Goal: Book appointment/travel/reservation

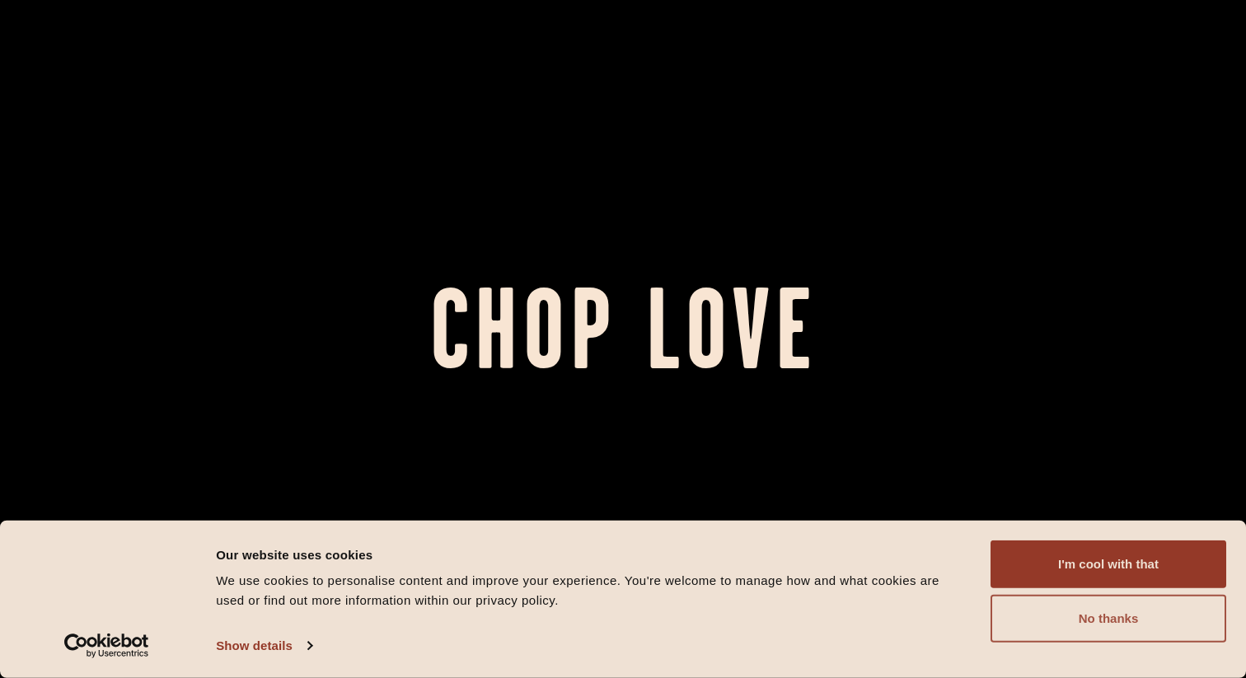
click at [1027, 615] on button "No thanks" at bounding box center [1109, 619] width 236 height 48
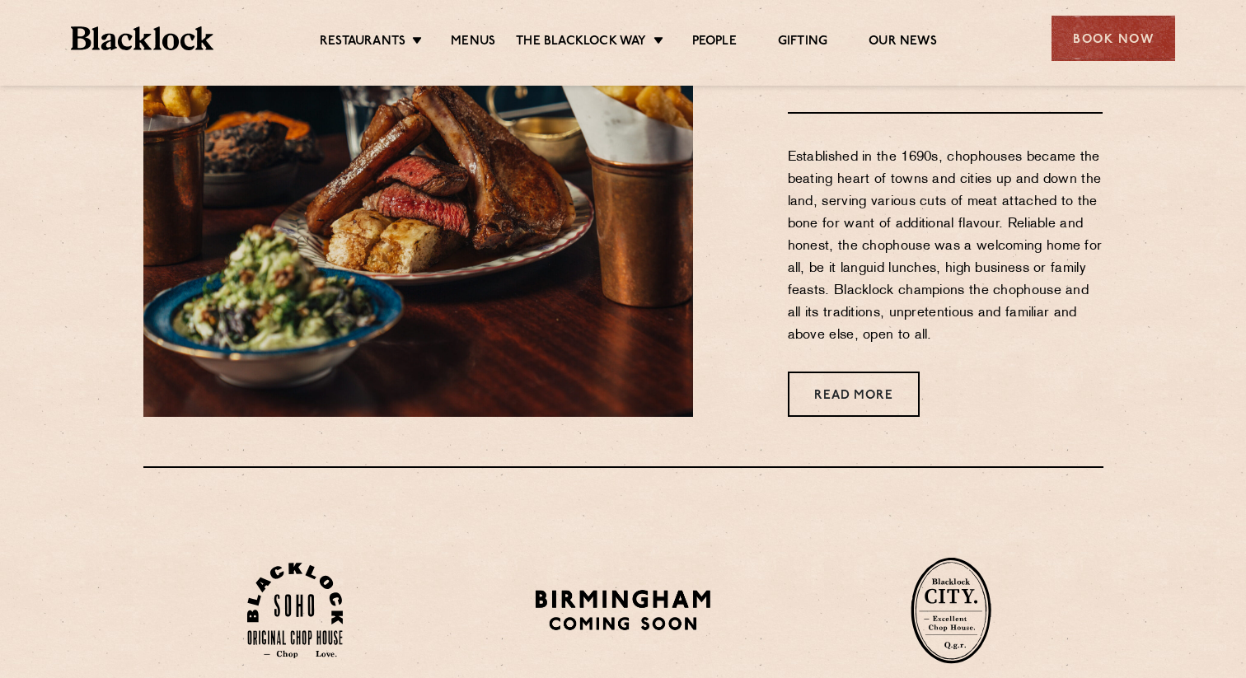
scroll to position [784, 0]
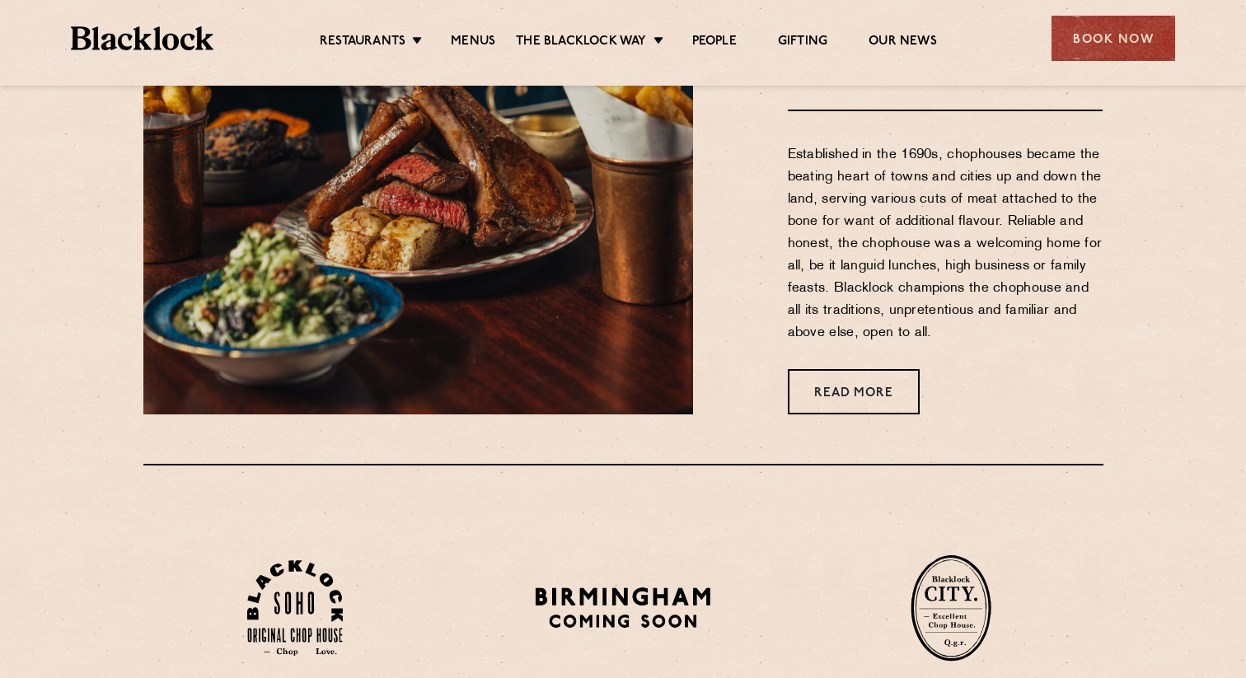
click at [380, 26] on ul "Restaurants Soho City Shoreditch Covent Garden Canary Wharf Manchester Birmingh…" at bounding box center [628, 39] width 830 height 26
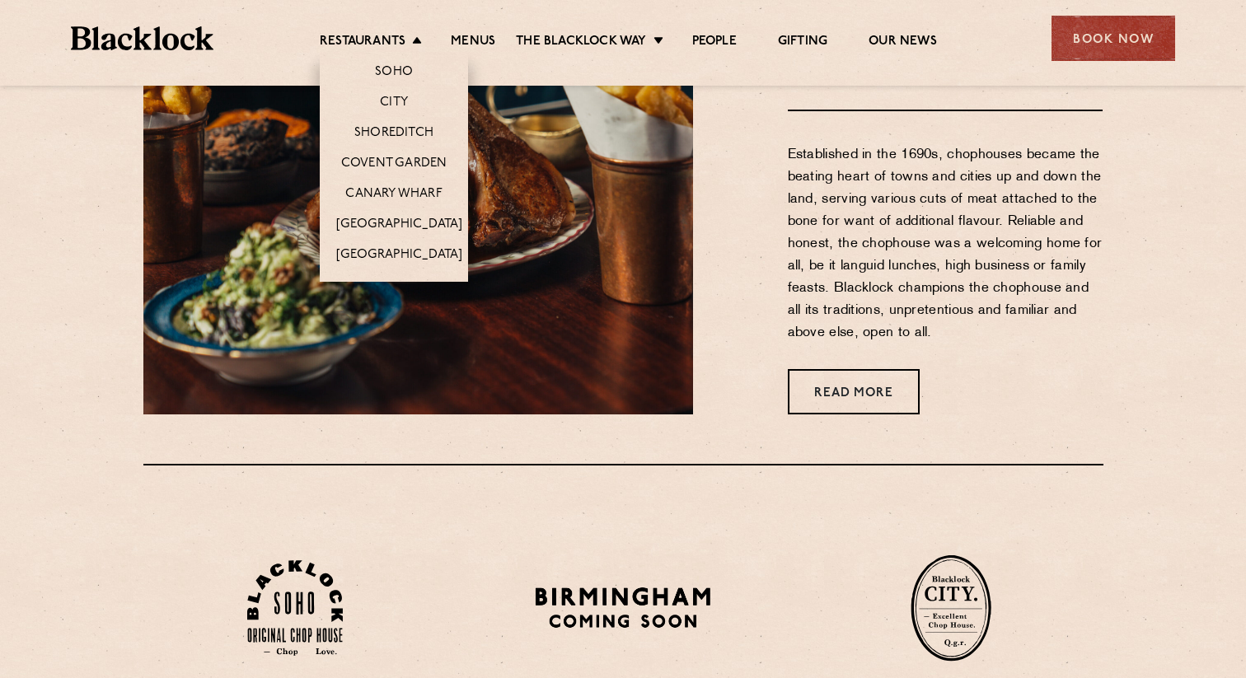
click at [389, 152] on li "Covent Garden" at bounding box center [394, 163] width 148 height 30
click at [388, 161] on link "Covent Garden" at bounding box center [394, 165] width 106 height 18
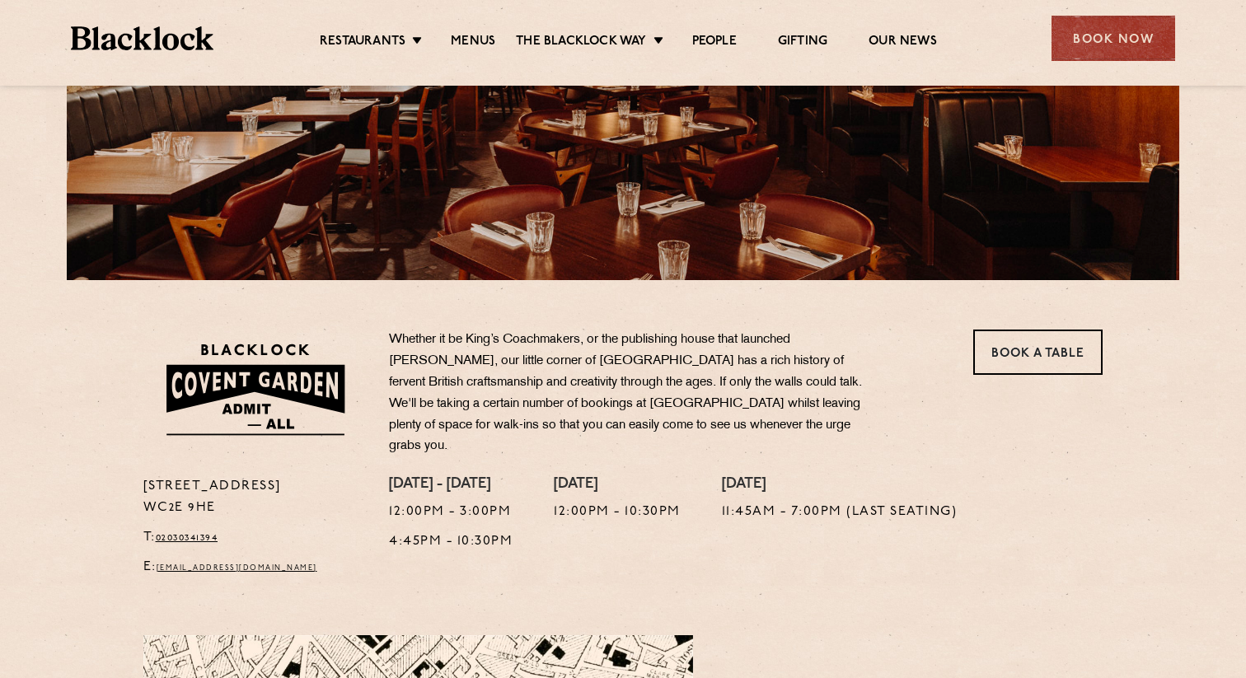
scroll to position [311, 0]
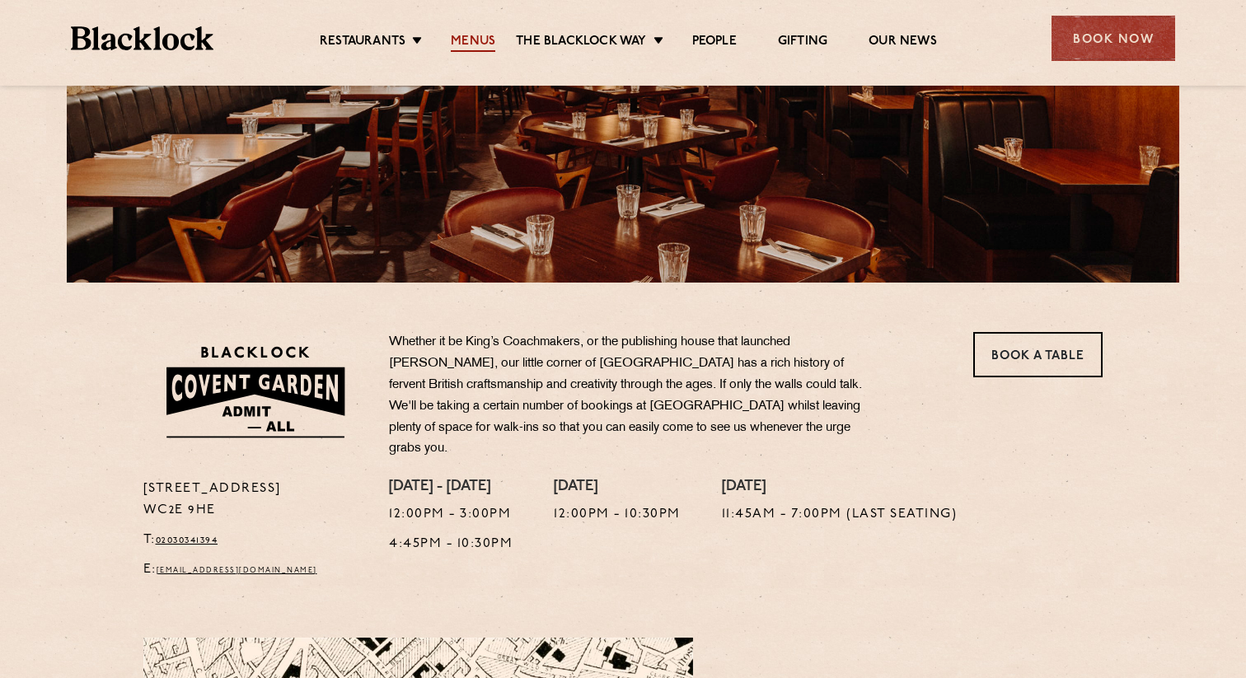
click at [471, 38] on link "Menus" at bounding box center [473, 43] width 45 height 18
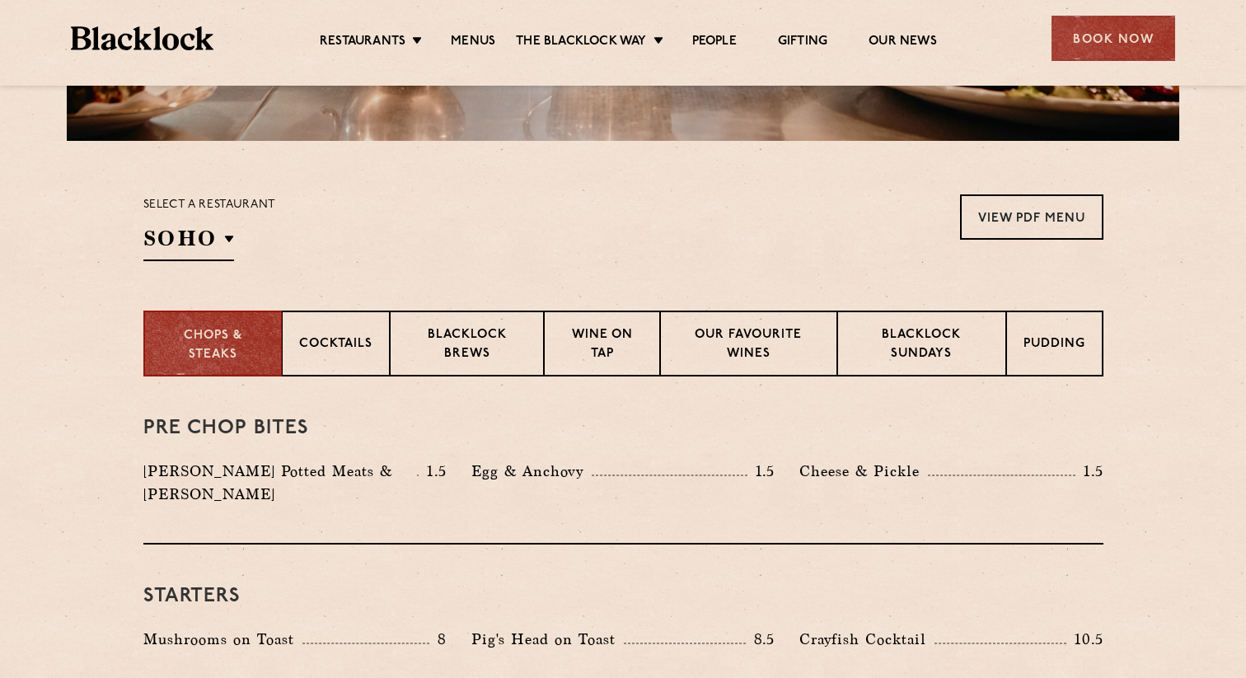
scroll to position [453, 0]
click at [949, 347] on p "Blacklock Sundays" at bounding box center [922, 345] width 134 height 39
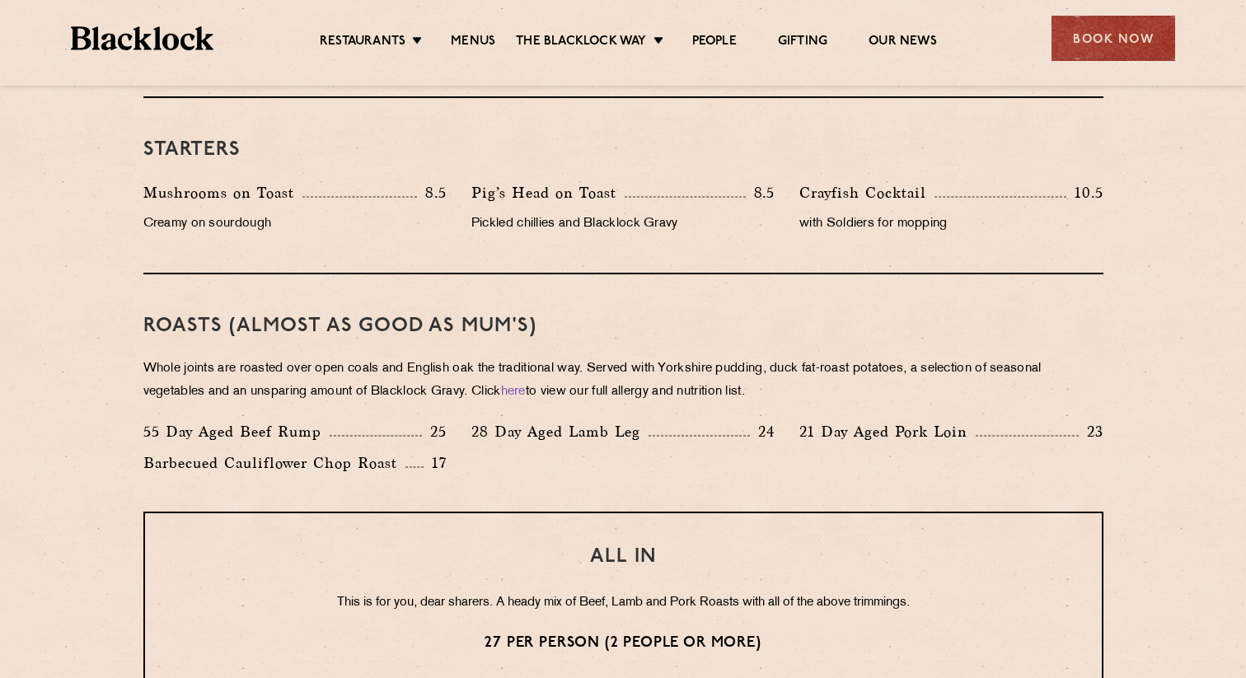
scroll to position [808, 0]
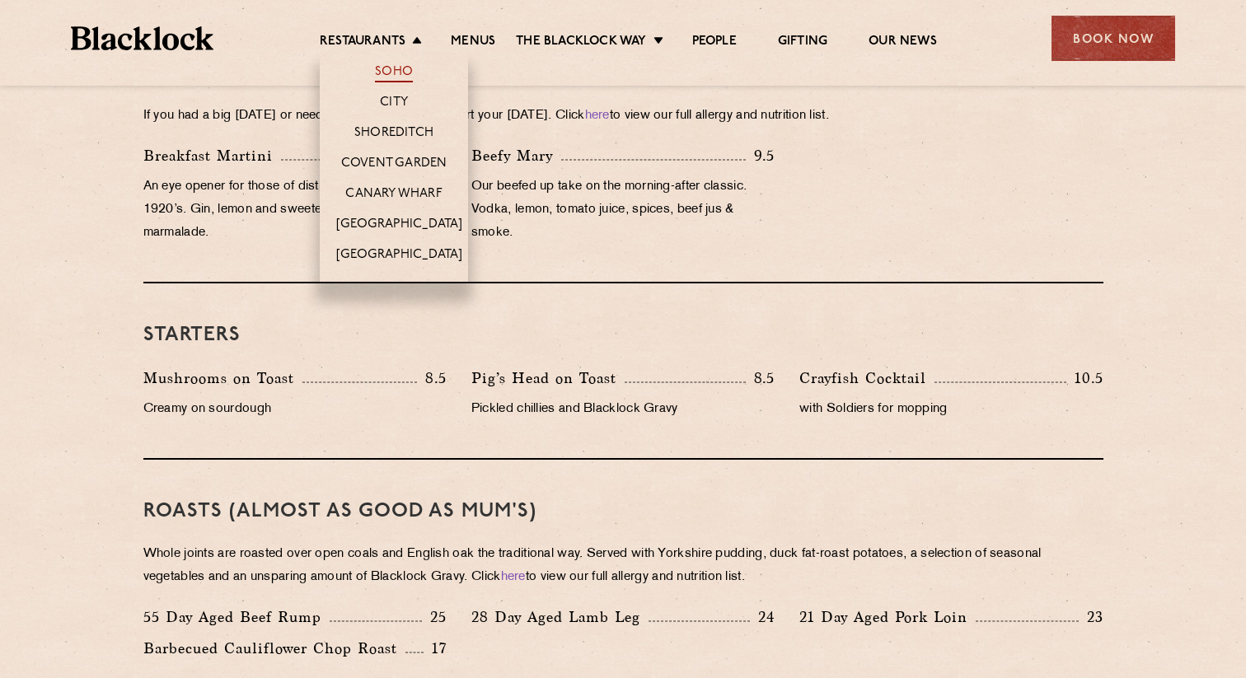
click at [389, 66] on link "Soho" at bounding box center [394, 73] width 38 height 18
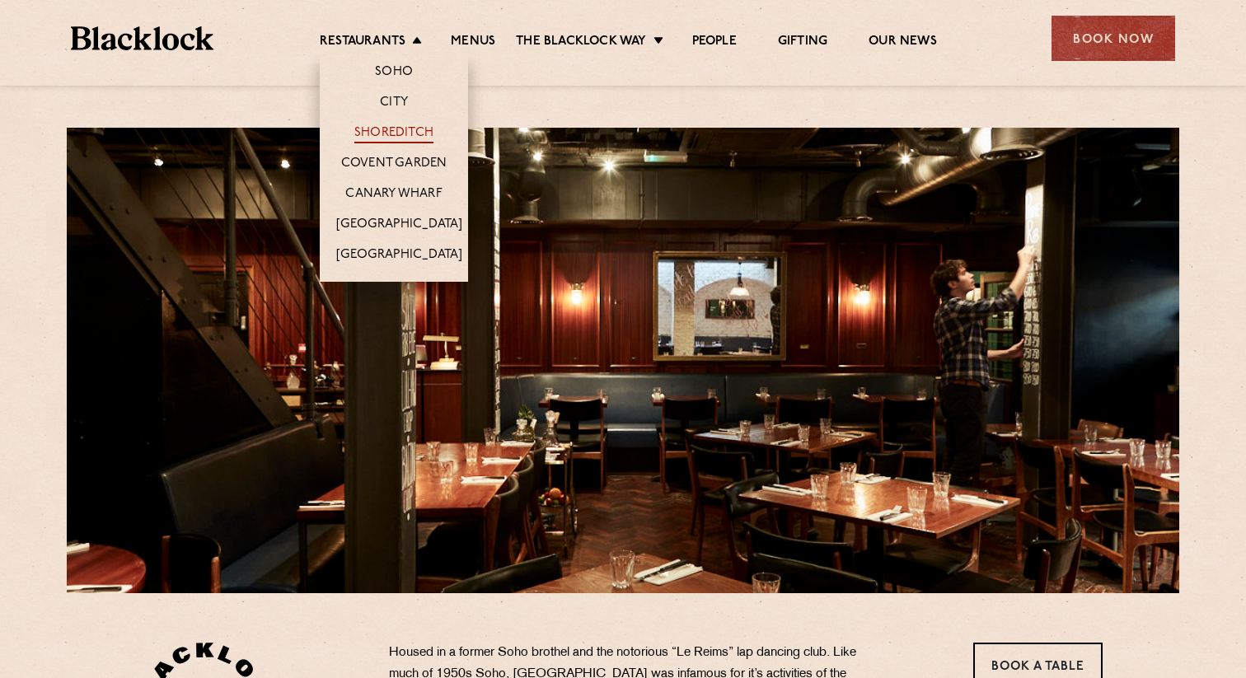
click at [396, 131] on link "Shoreditch" at bounding box center [393, 134] width 79 height 18
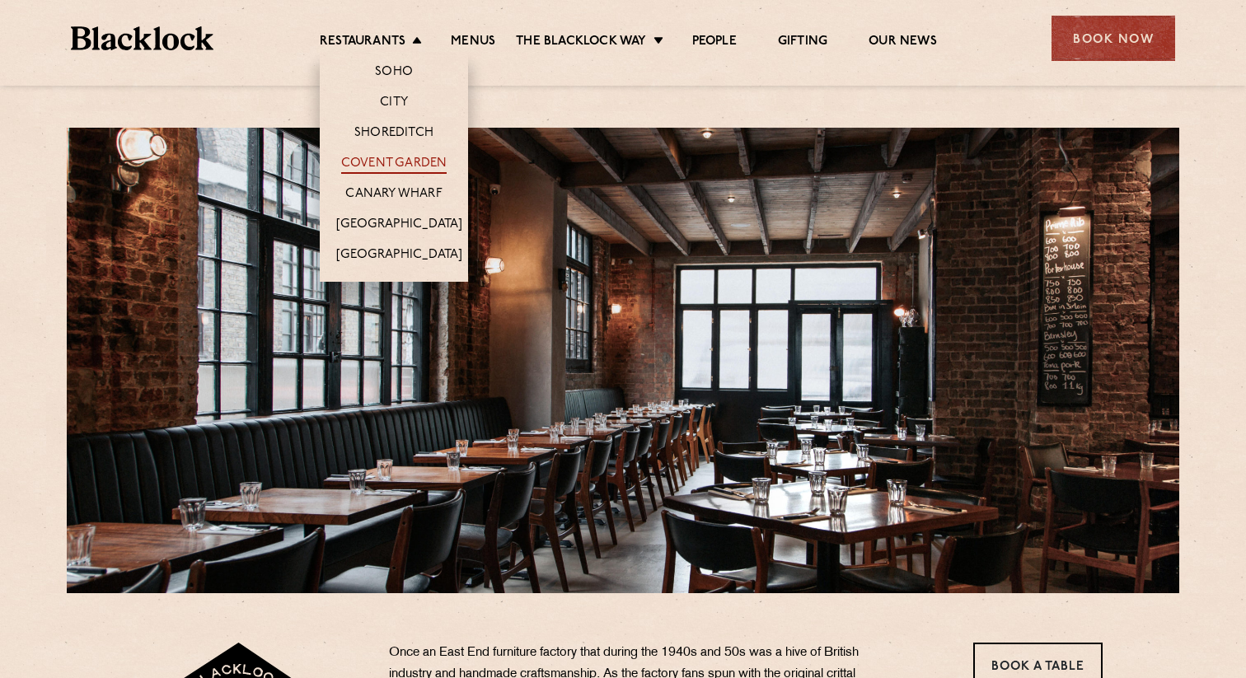
click at [380, 165] on link "Covent Garden" at bounding box center [394, 165] width 106 height 18
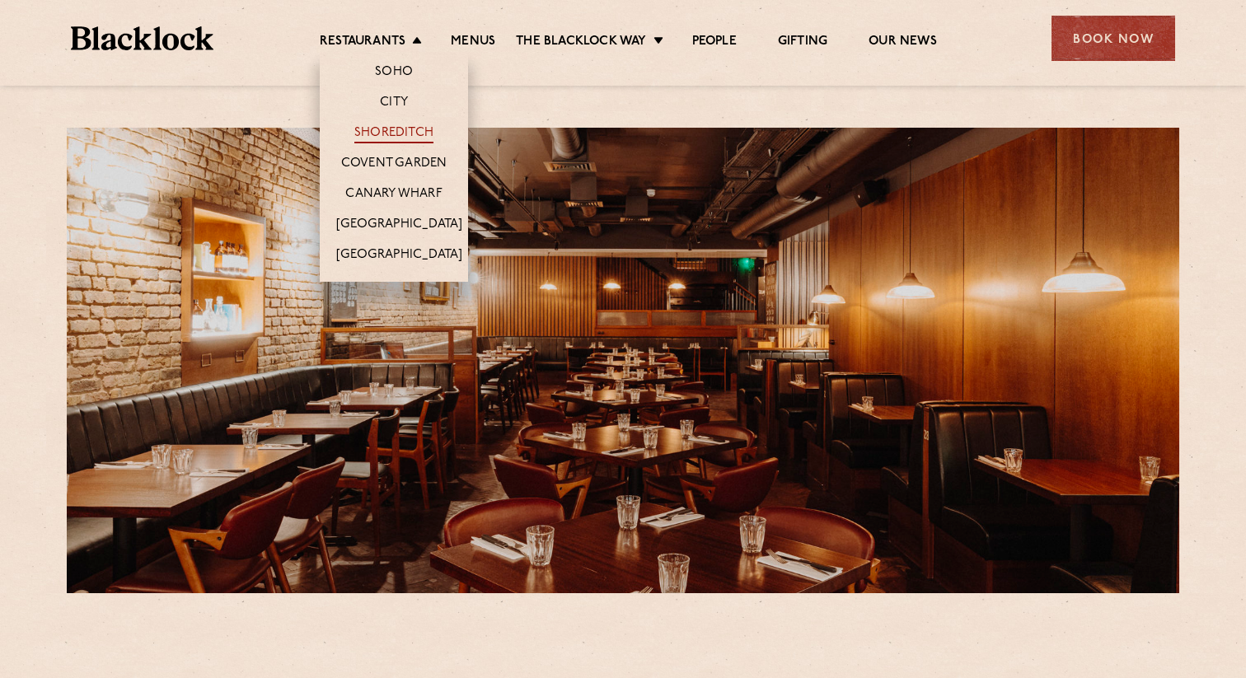
click at [399, 141] on link "Shoreditch" at bounding box center [393, 134] width 79 height 18
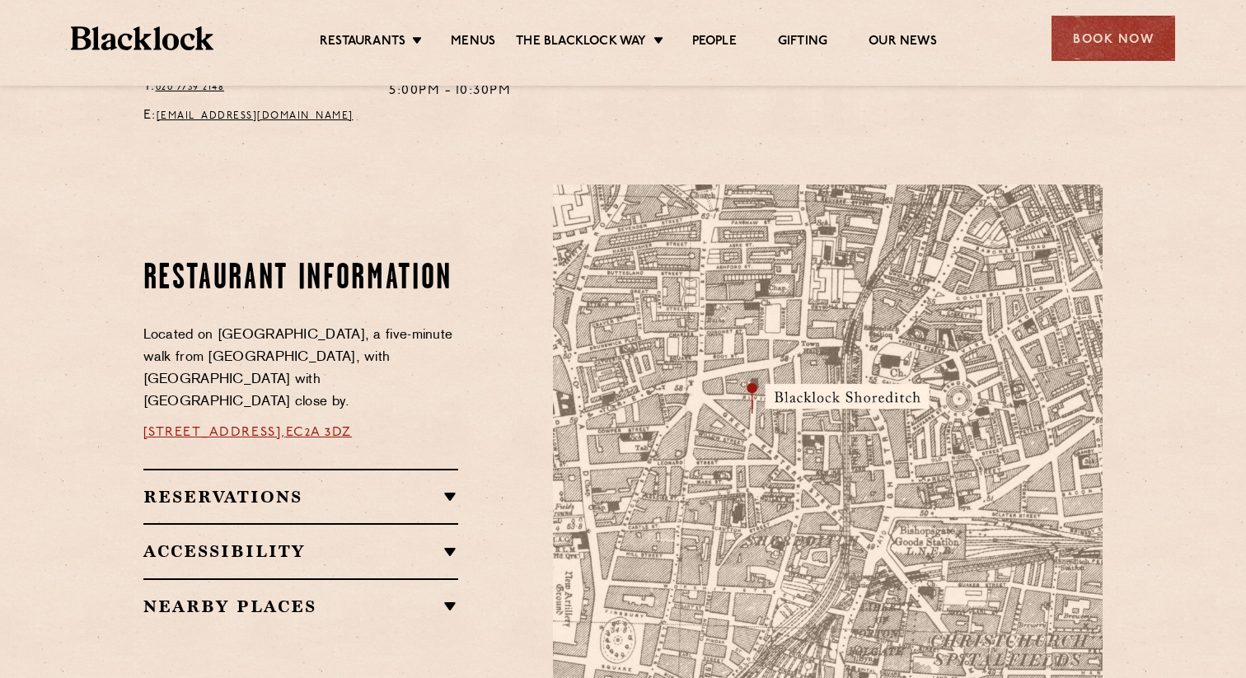
scroll to position [796, 0]
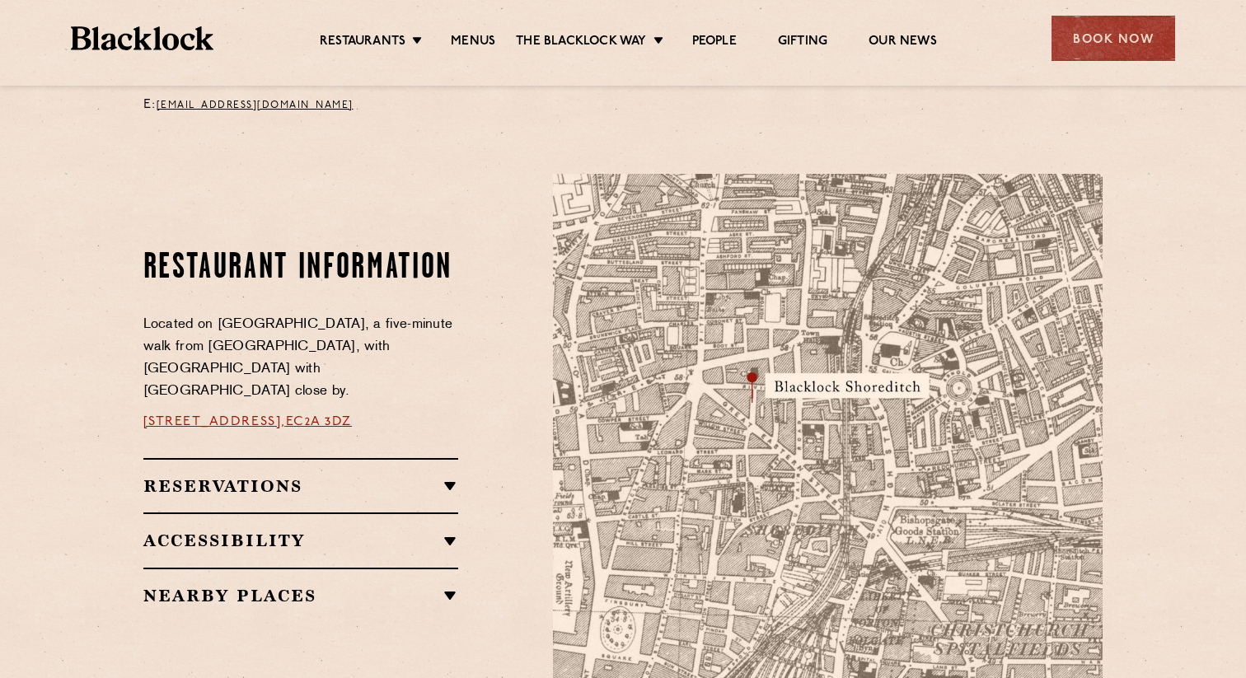
click at [446, 476] on h2 "Reservations" at bounding box center [301, 486] width 316 height 20
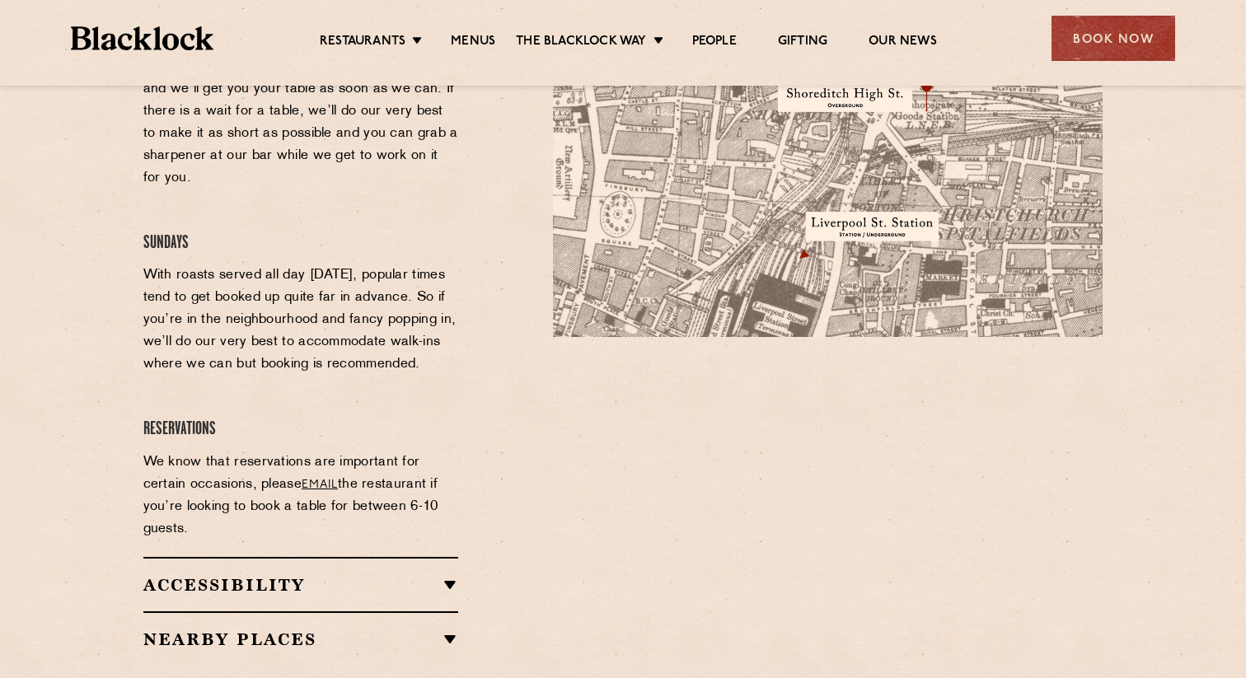
scroll to position [1212, 0]
click at [1100, 34] on div "Book Now" at bounding box center [1114, 38] width 124 height 45
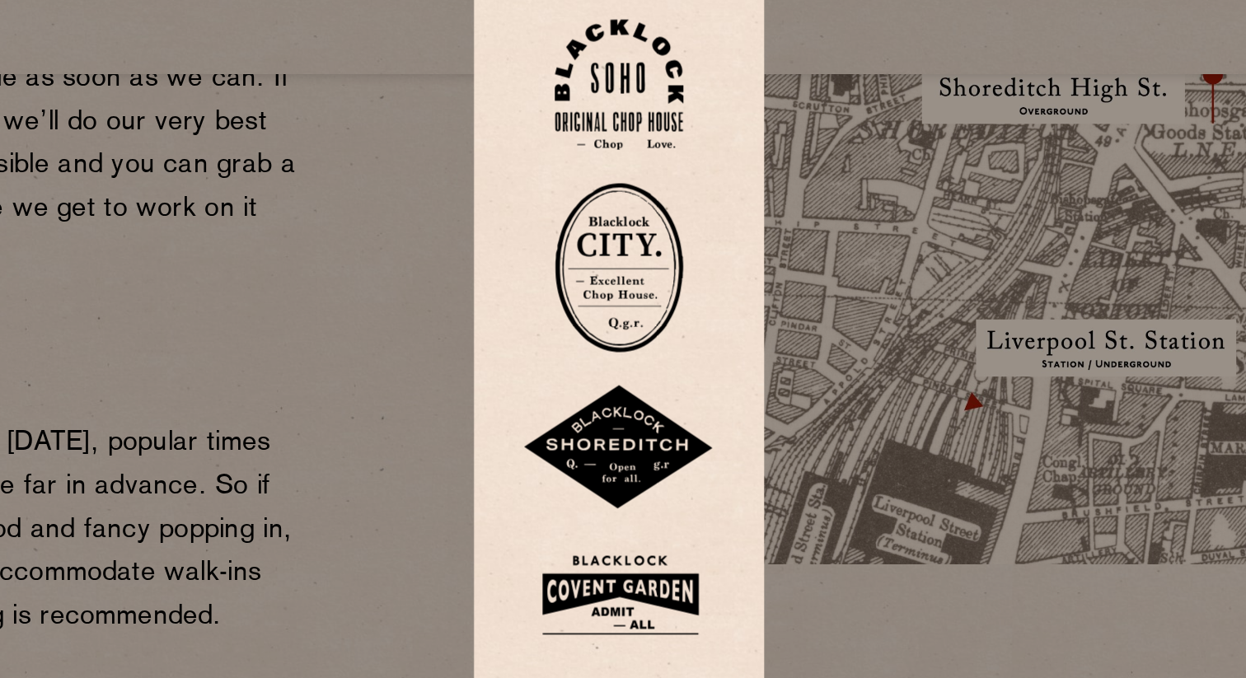
click at [621, 278] on img at bounding box center [623, 277] width 99 height 64
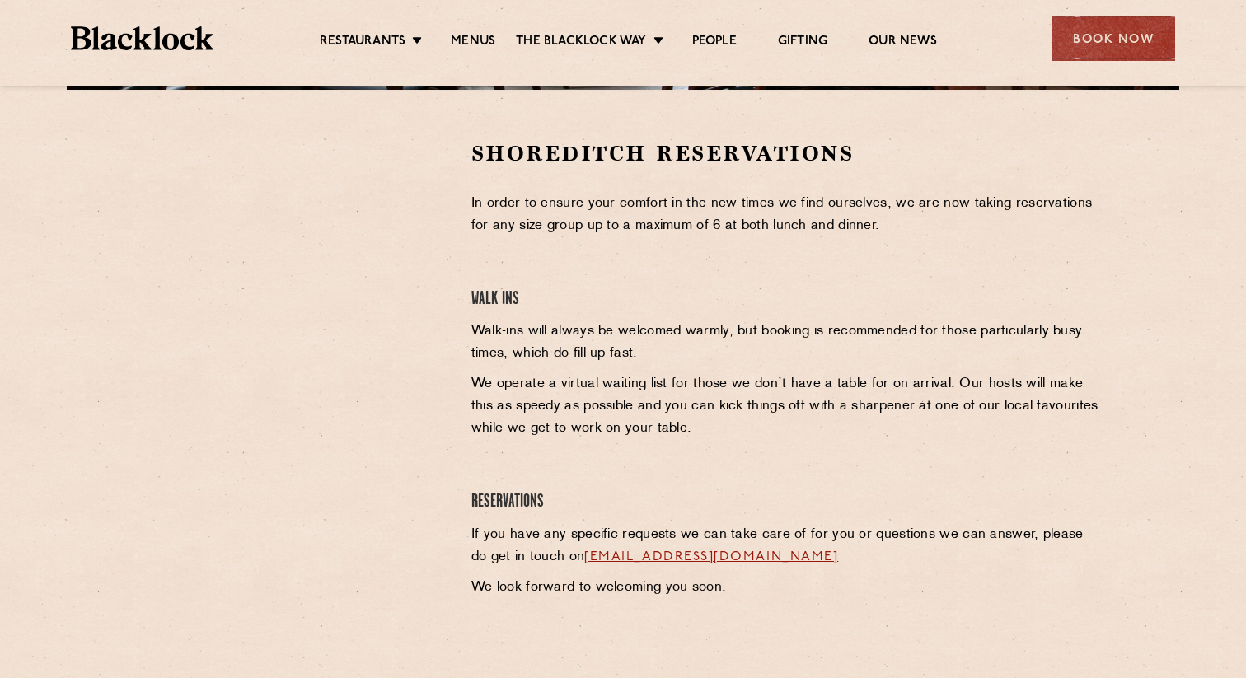
scroll to position [504, 0]
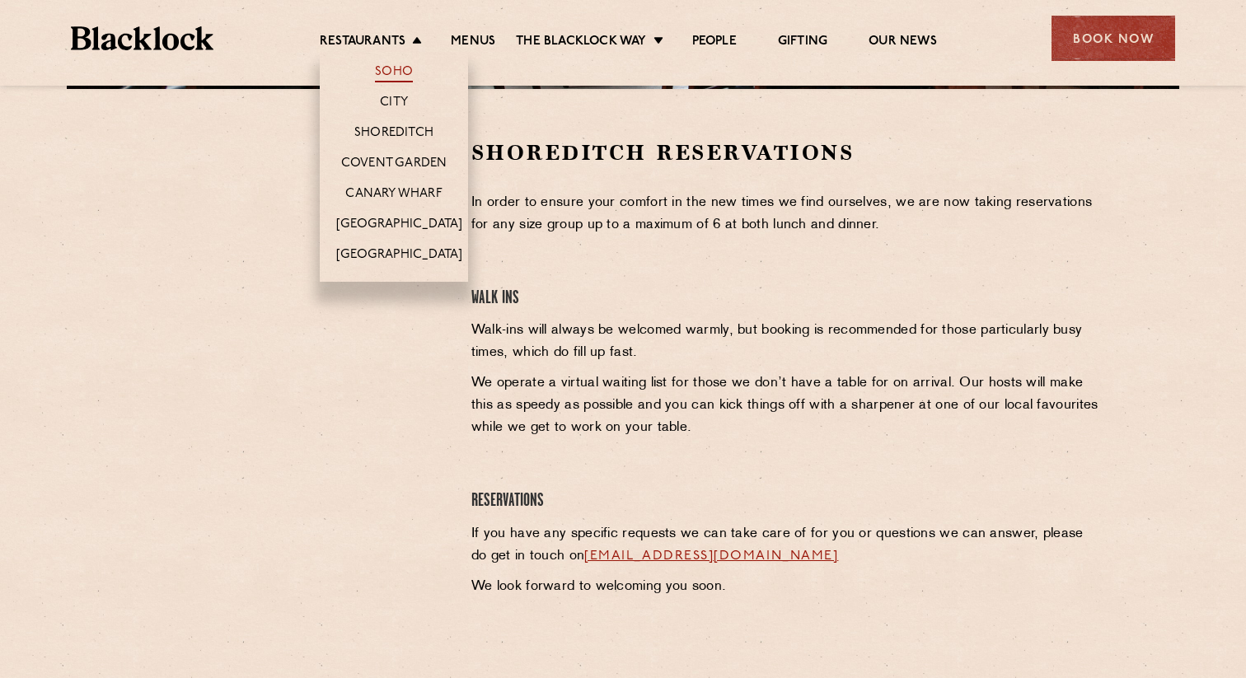
click at [383, 69] on link "Soho" at bounding box center [394, 73] width 38 height 18
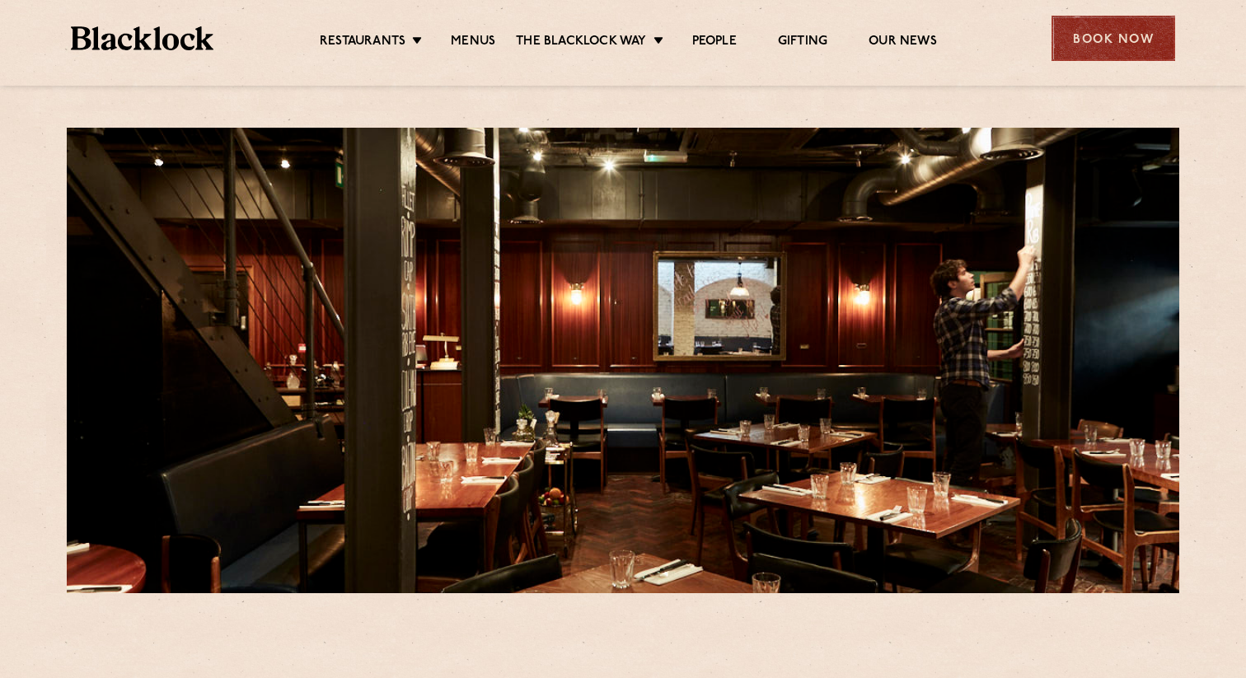
click at [1142, 39] on div "Book Now" at bounding box center [1114, 38] width 124 height 45
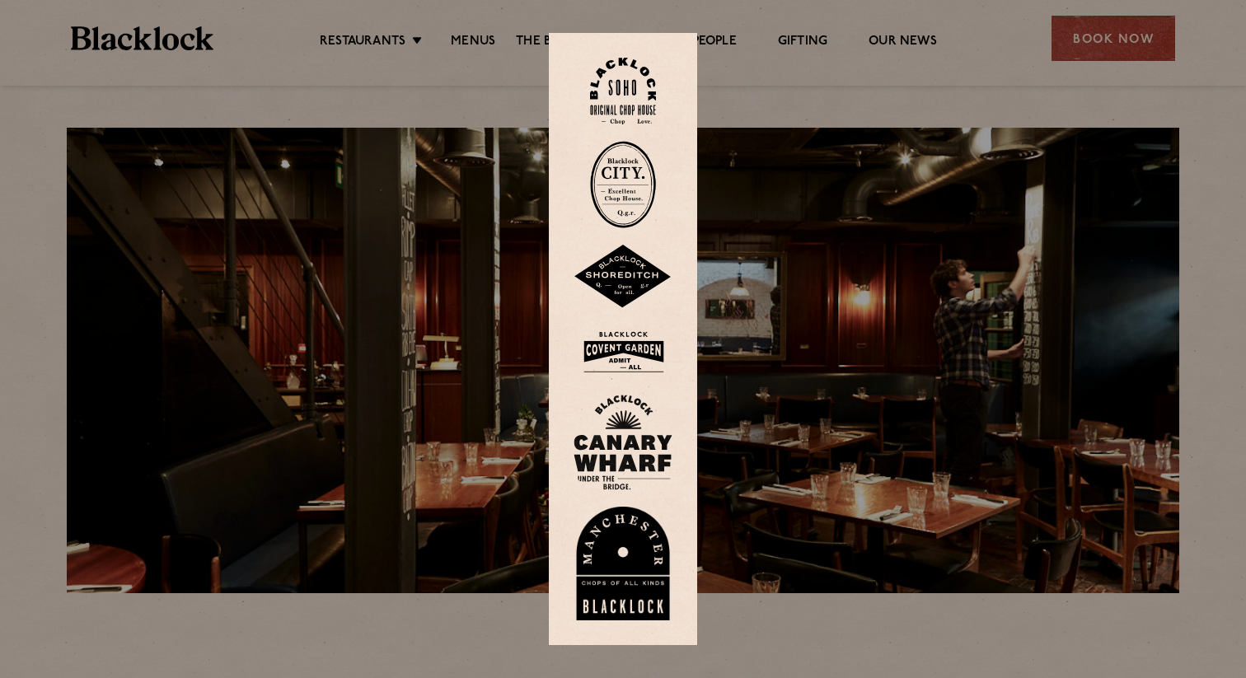
click at [630, 101] on img at bounding box center [623, 91] width 66 height 67
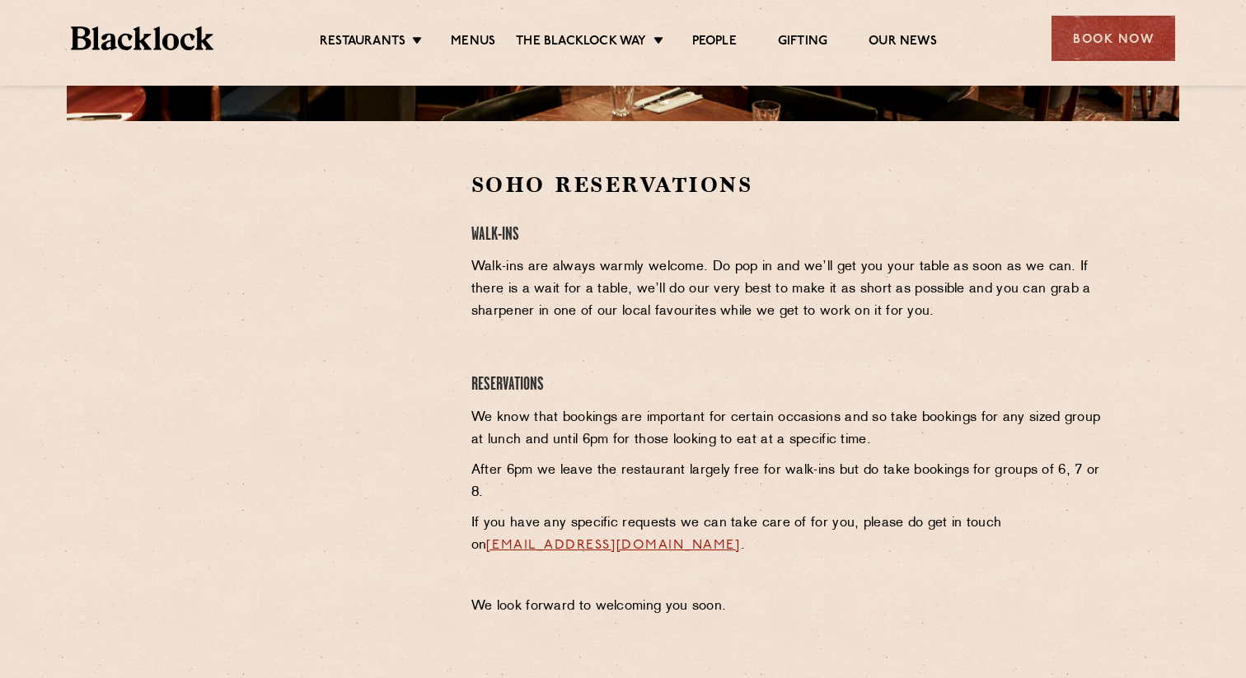
scroll to position [489, 0]
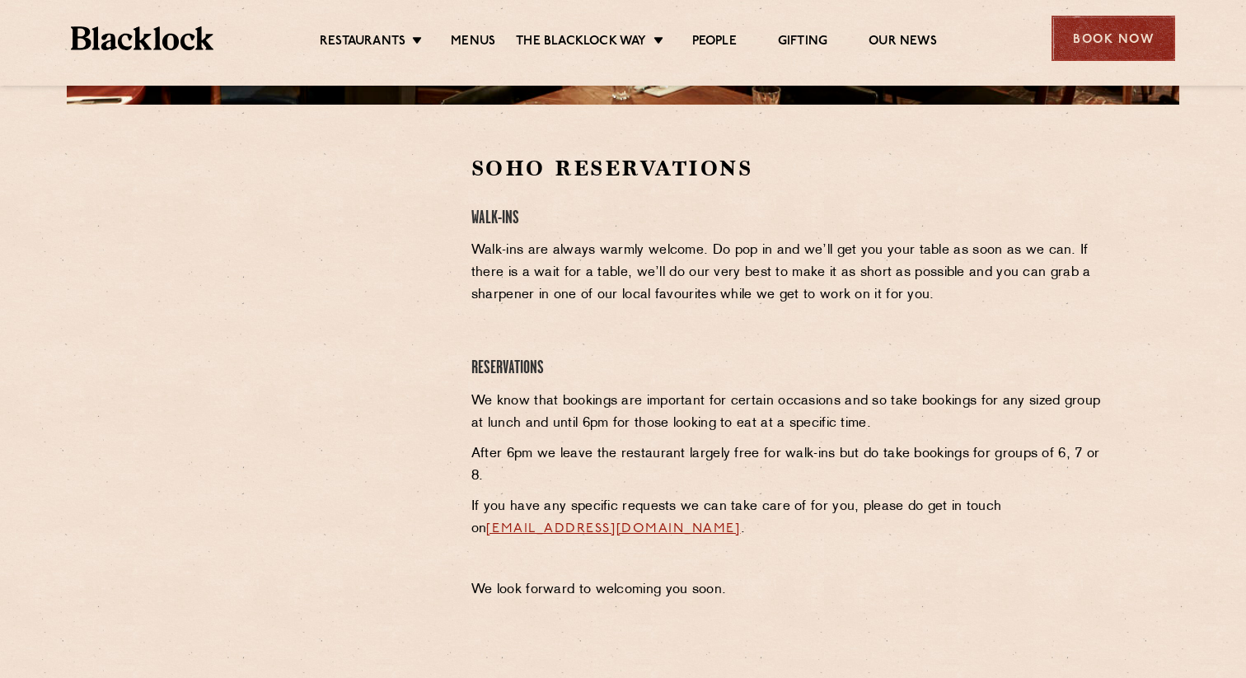
click at [1136, 44] on div "Book Now" at bounding box center [1114, 38] width 124 height 45
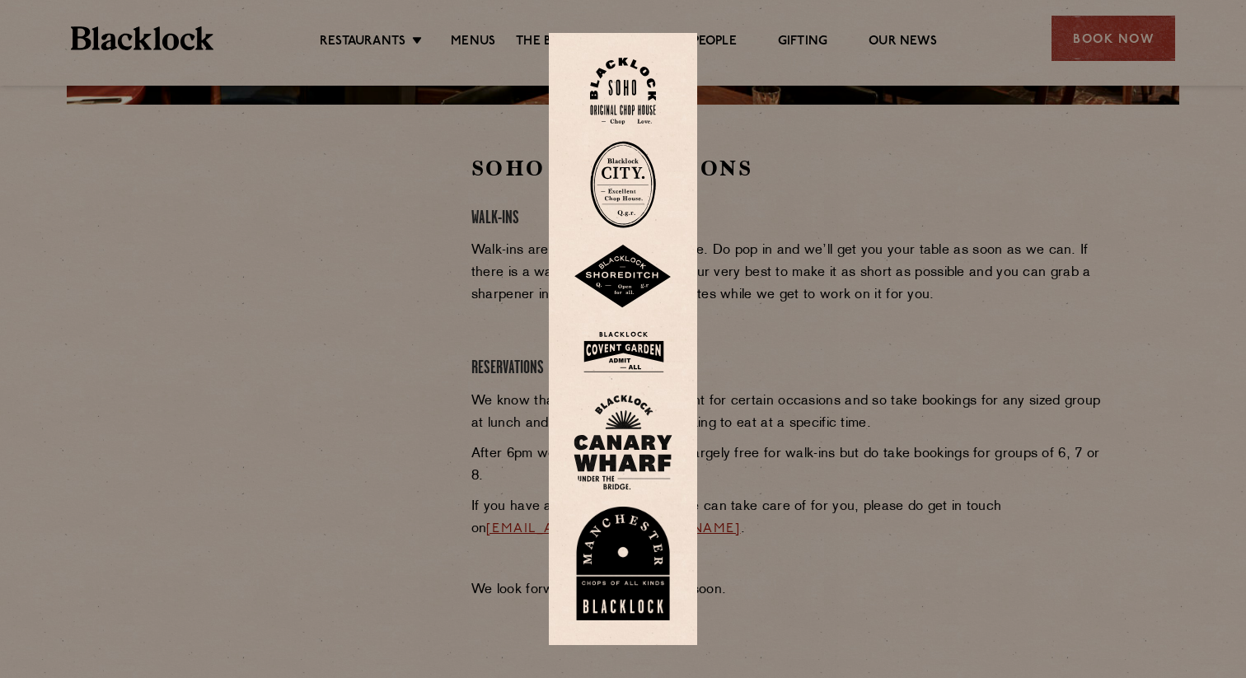
click at [615, 184] on img at bounding box center [623, 184] width 66 height 87
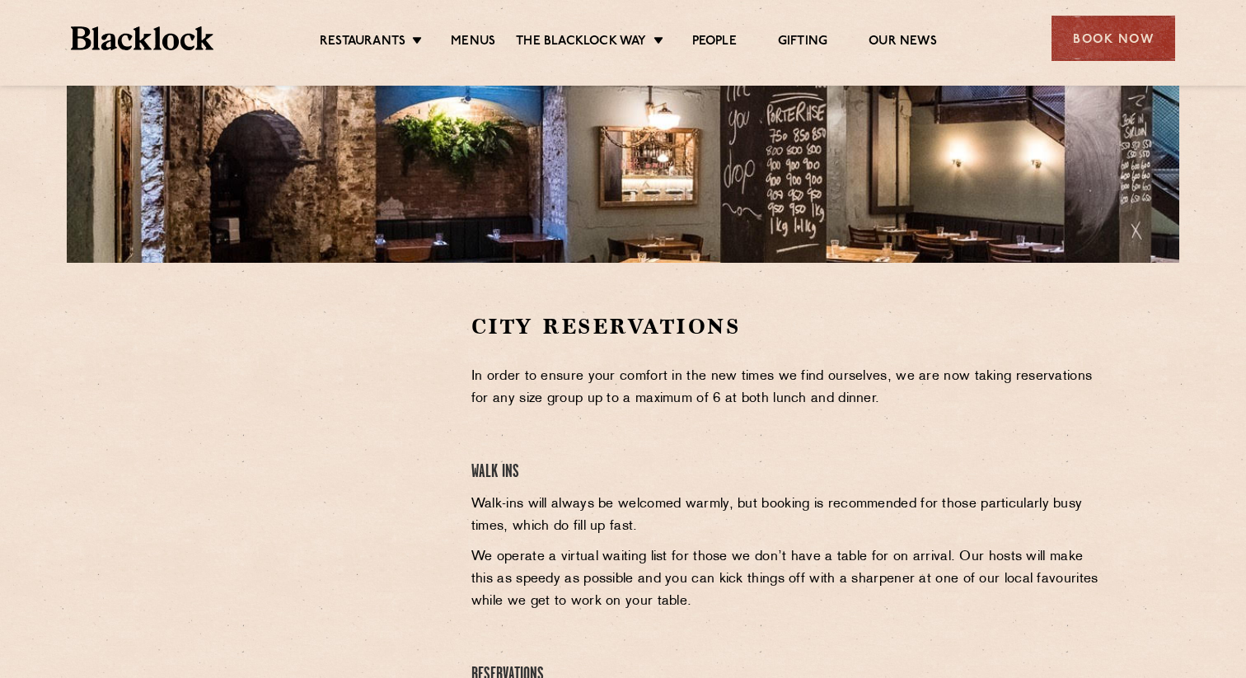
scroll to position [332, 0]
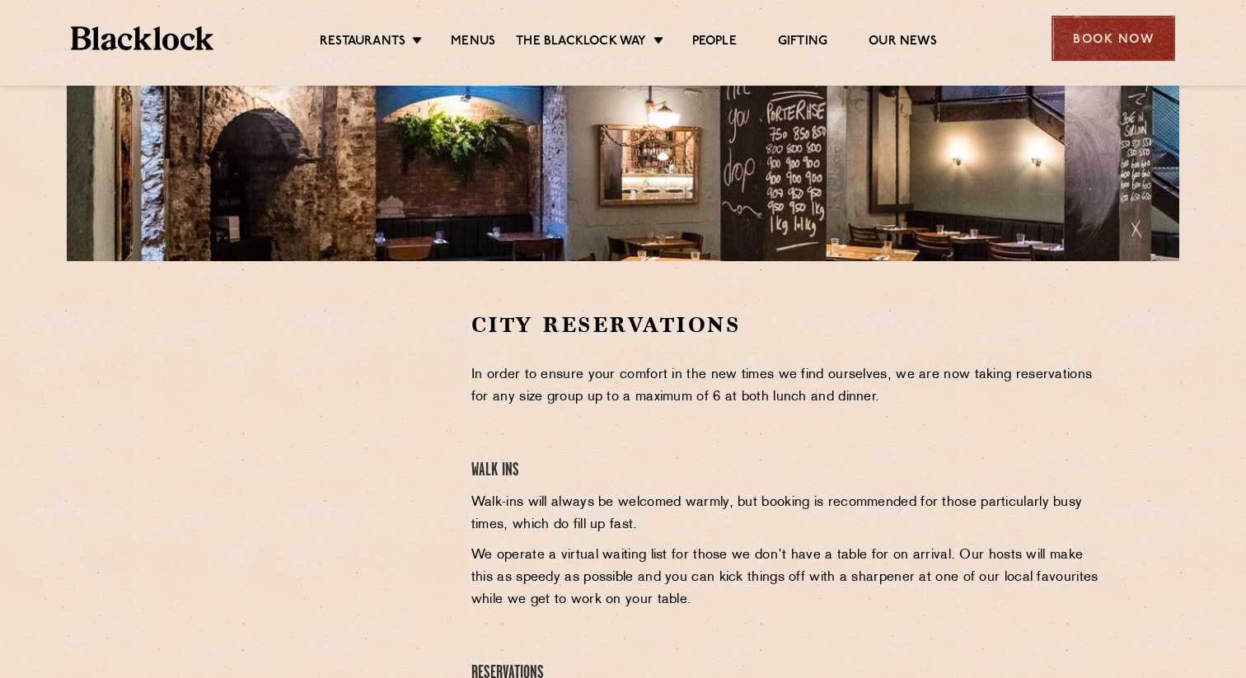
click at [1075, 25] on div "Book Now" at bounding box center [1114, 38] width 124 height 45
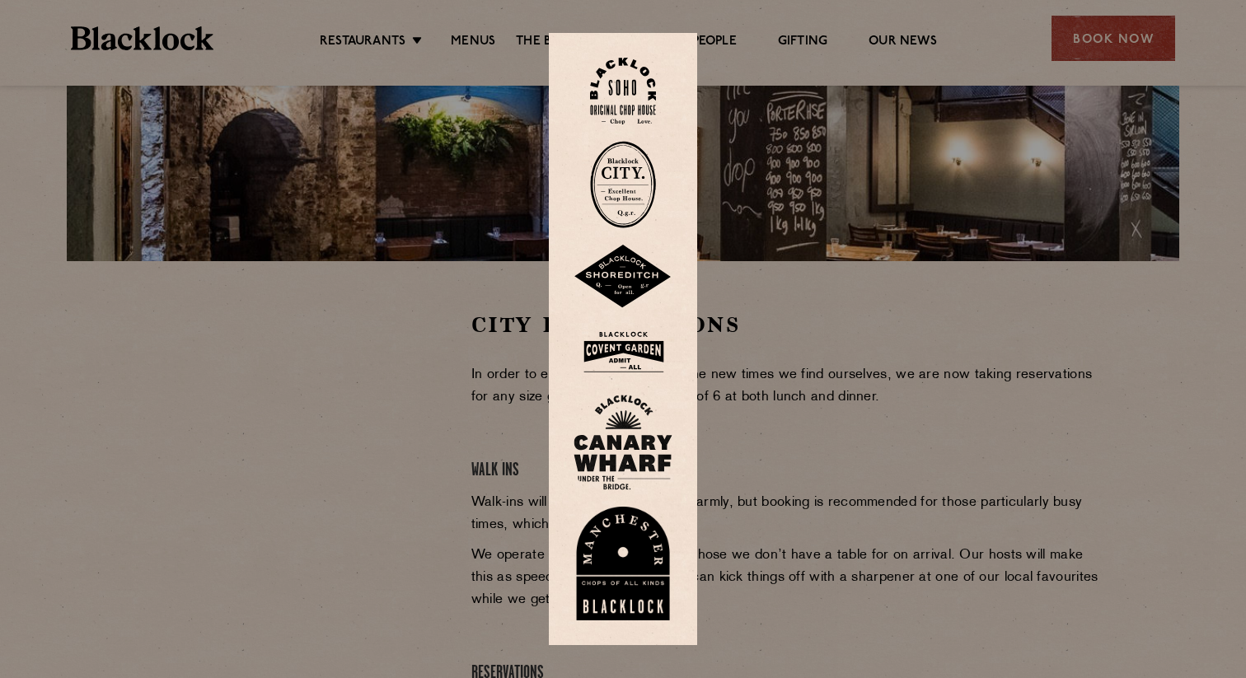
click at [611, 344] on img at bounding box center [623, 353] width 99 height 54
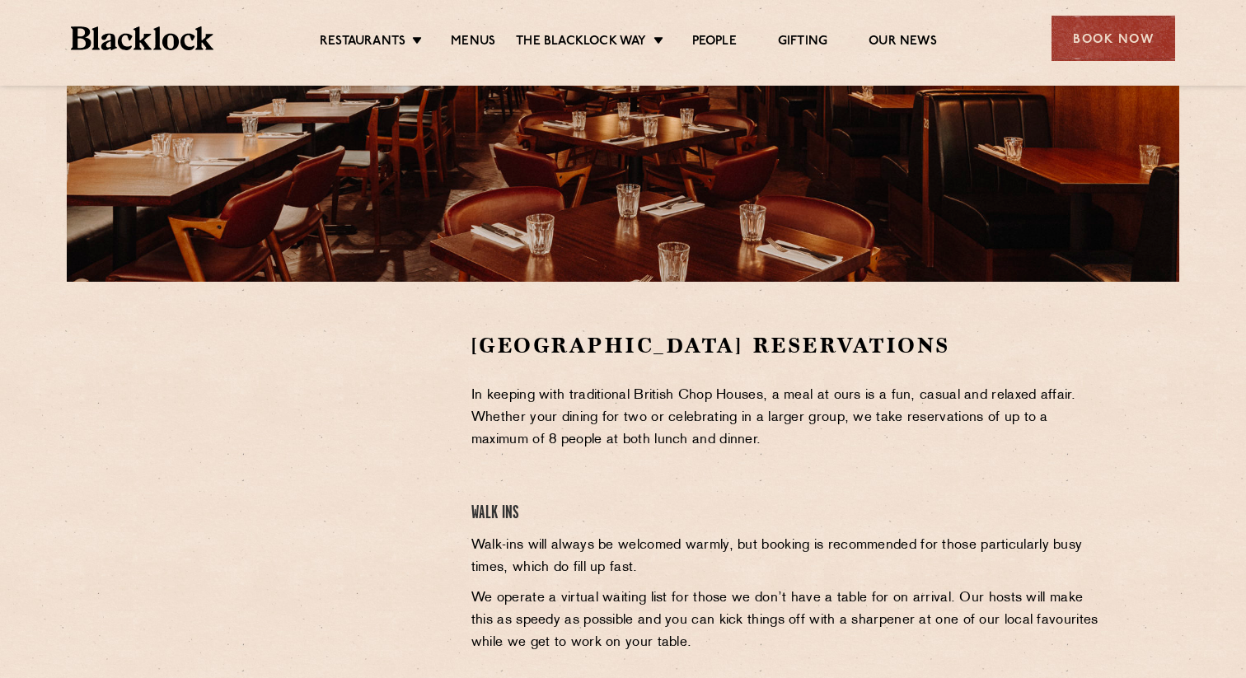
scroll to position [336, 0]
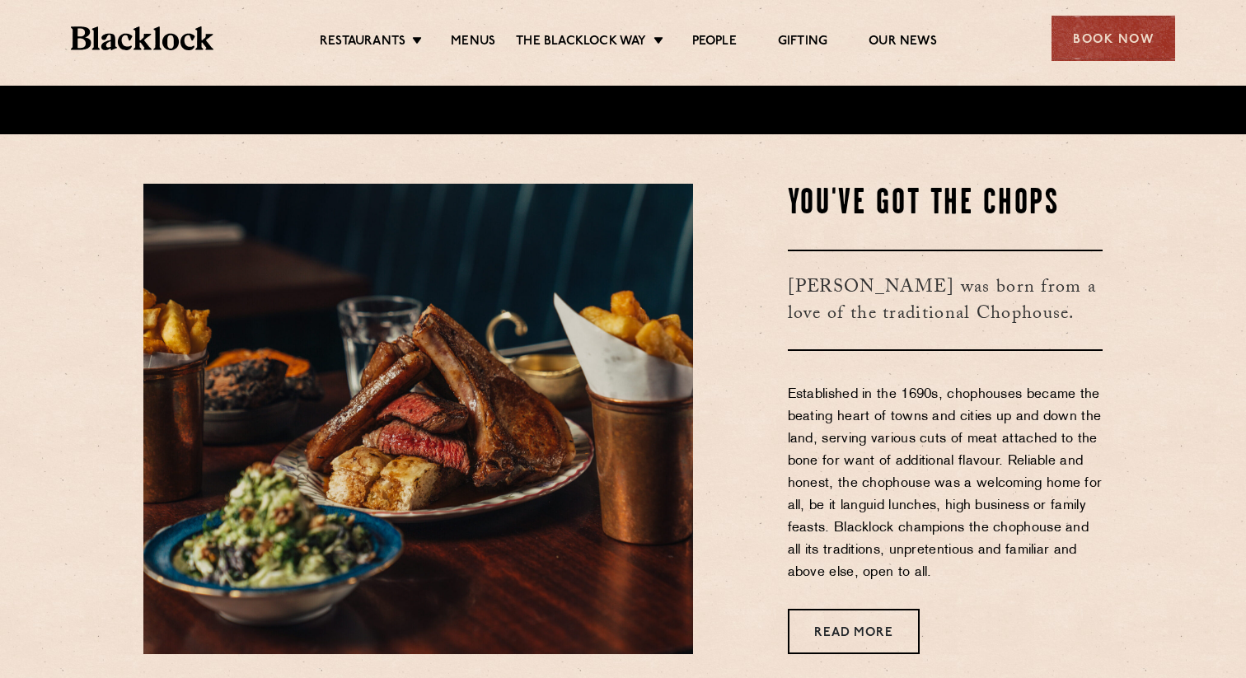
scroll to position [547, 0]
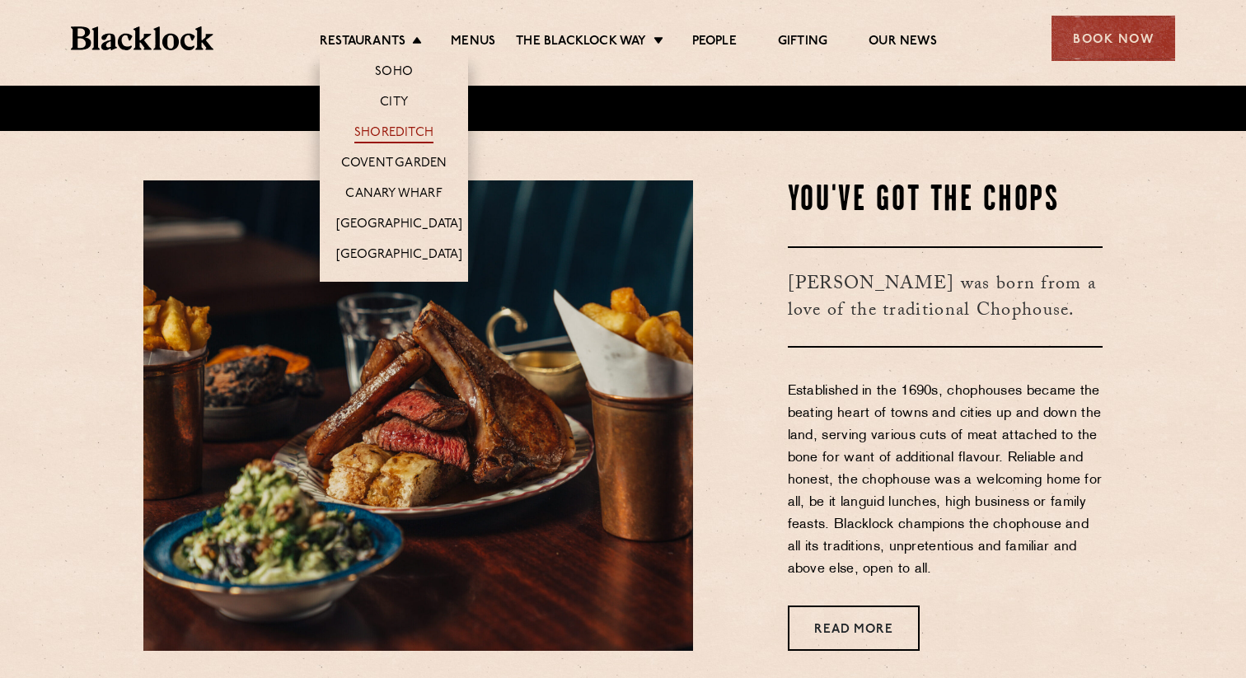
click at [394, 133] on link "Shoreditch" at bounding box center [393, 134] width 79 height 18
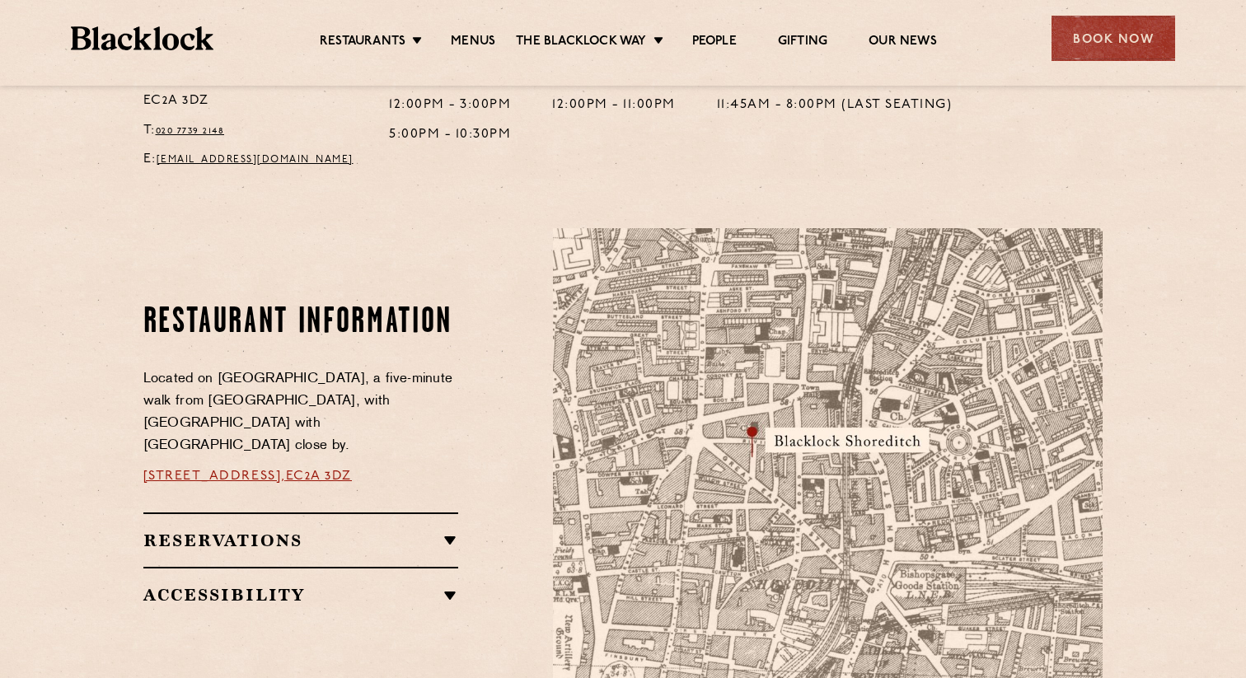
scroll to position [752, 0]
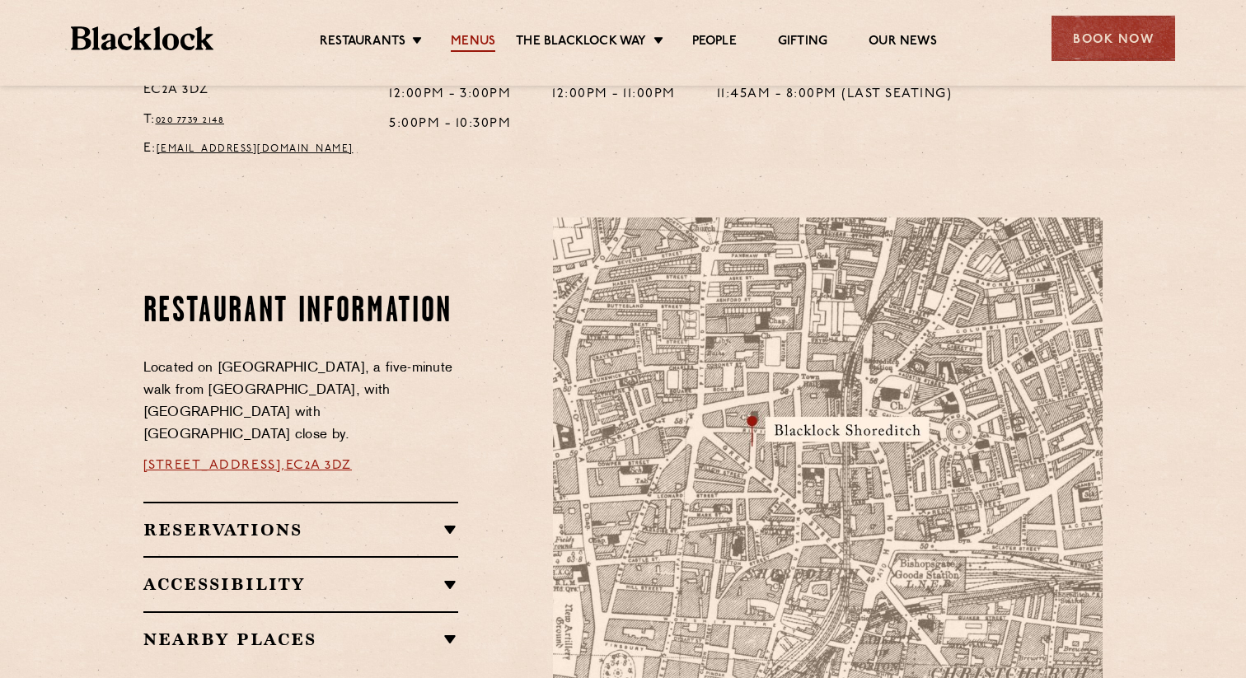
click at [481, 45] on link "Menus" at bounding box center [473, 43] width 45 height 18
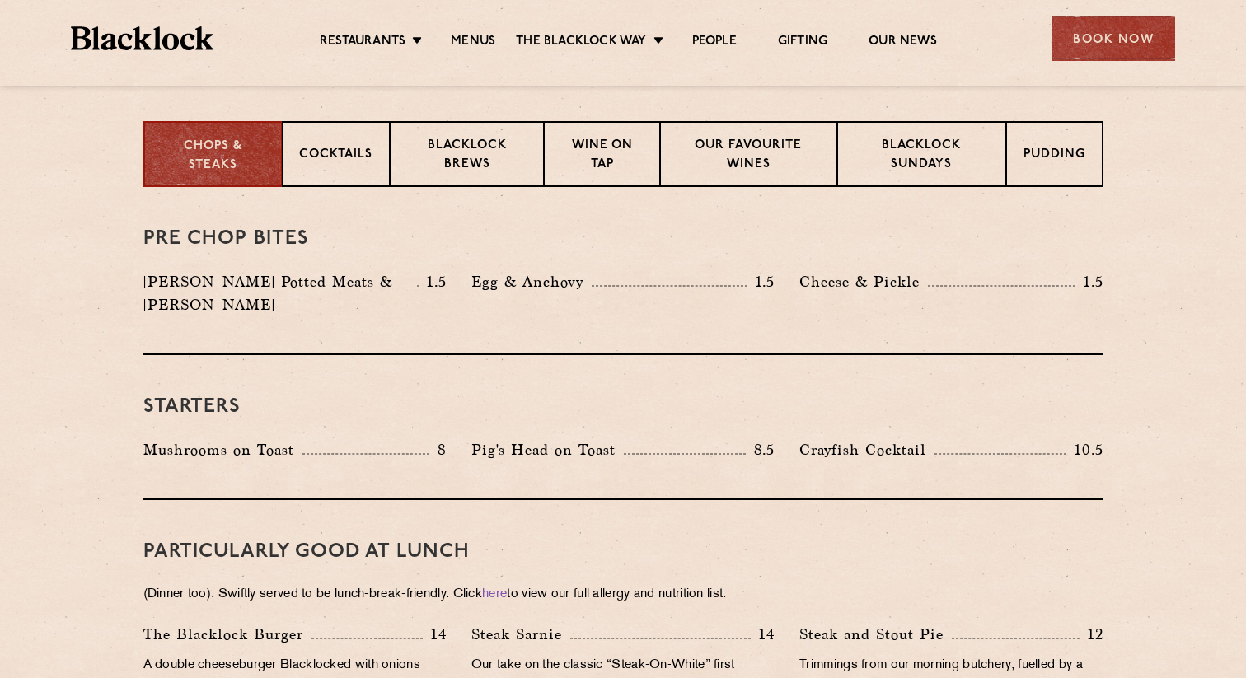
scroll to position [643, 0]
click at [930, 165] on p "Blacklock Sundays" at bounding box center [922, 155] width 134 height 39
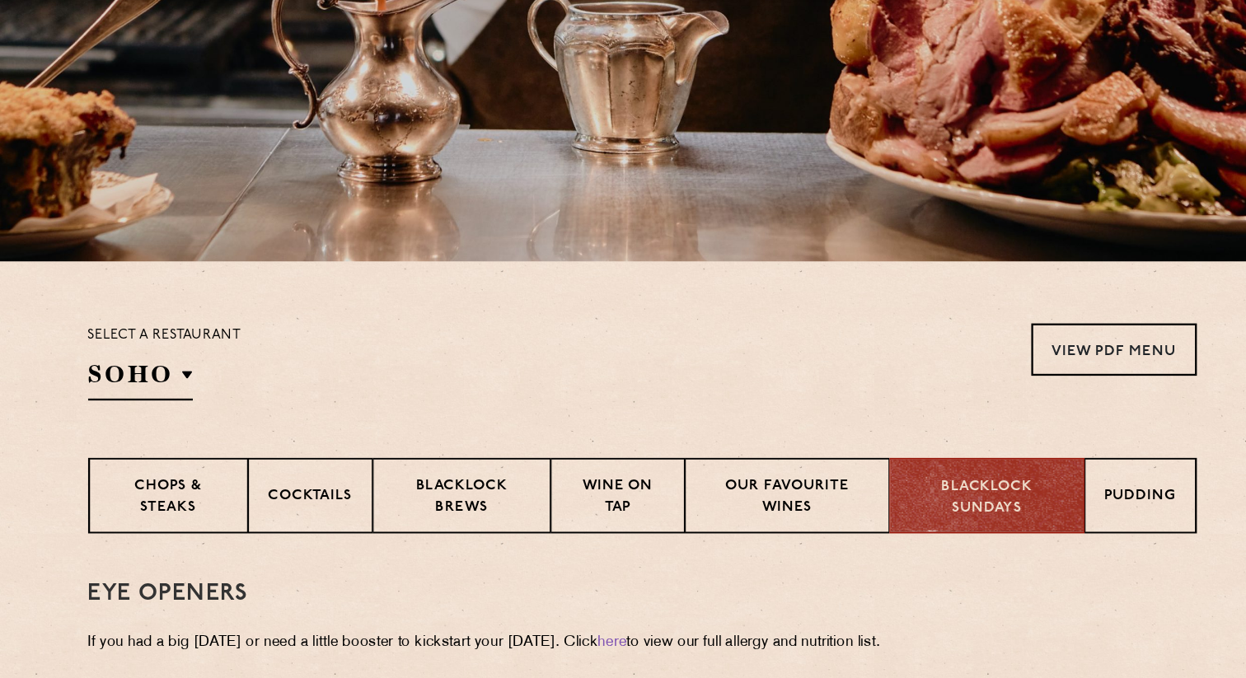
scroll to position [276, 0]
click at [1038, 527] on p "Pudding" at bounding box center [1055, 522] width 62 height 21
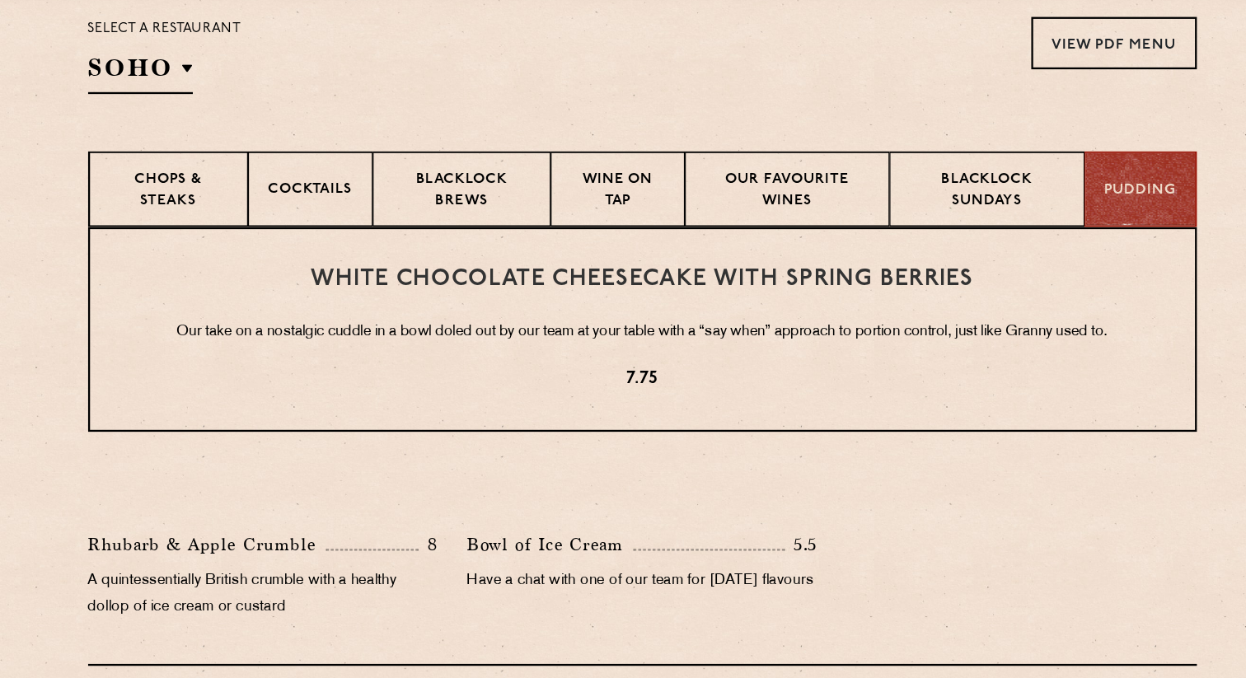
scroll to position [543, 0]
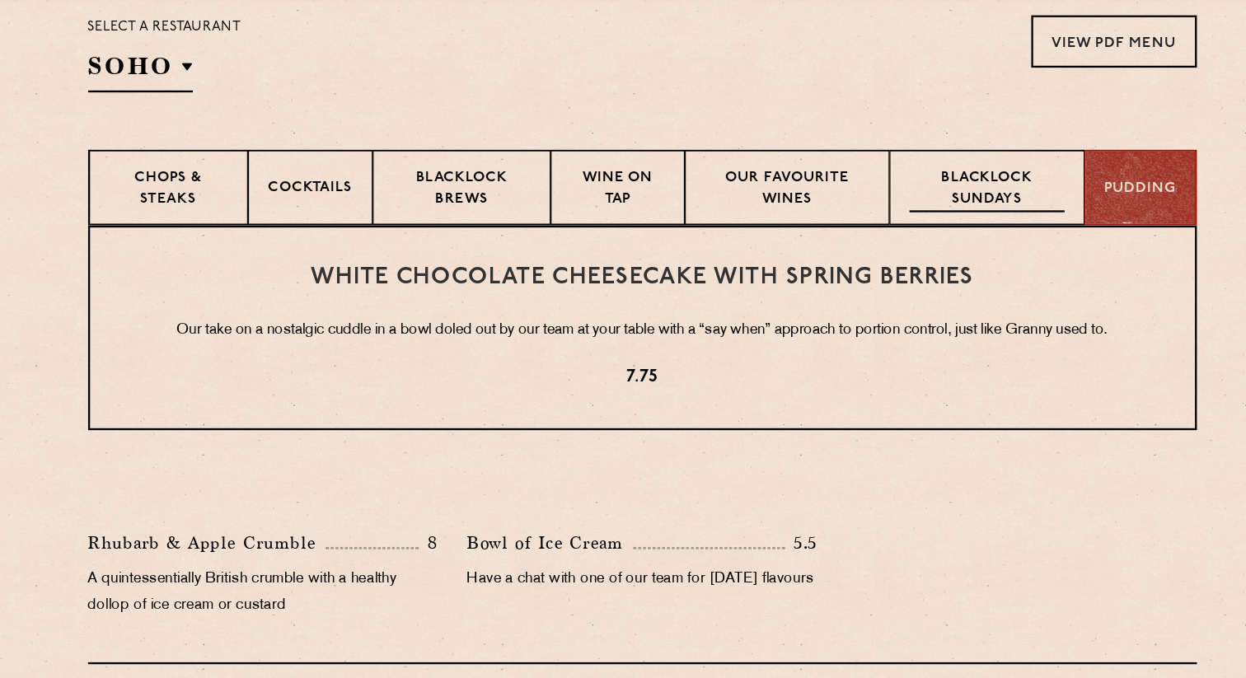
click at [889, 251] on p "Blacklock Sundays" at bounding box center [922, 255] width 134 height 39
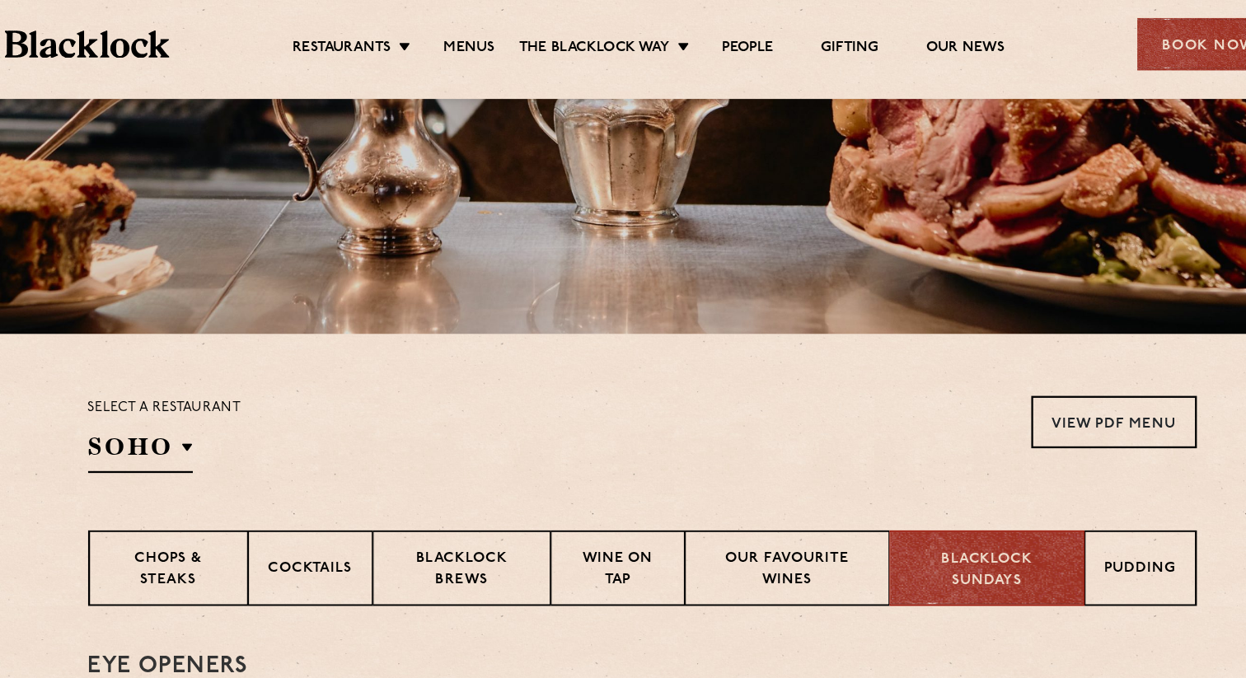
scroll to position [85, 0]
